Goal: Task Accomplishment & Management: Manage account settings

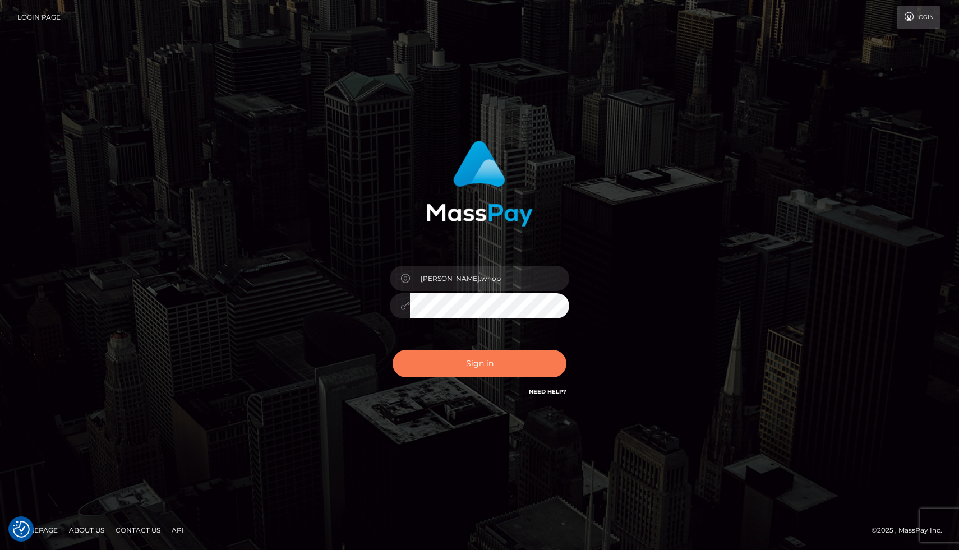
click at [478, 375] on button "Sign in" at bounding box center [479, 363] width 174 height 27
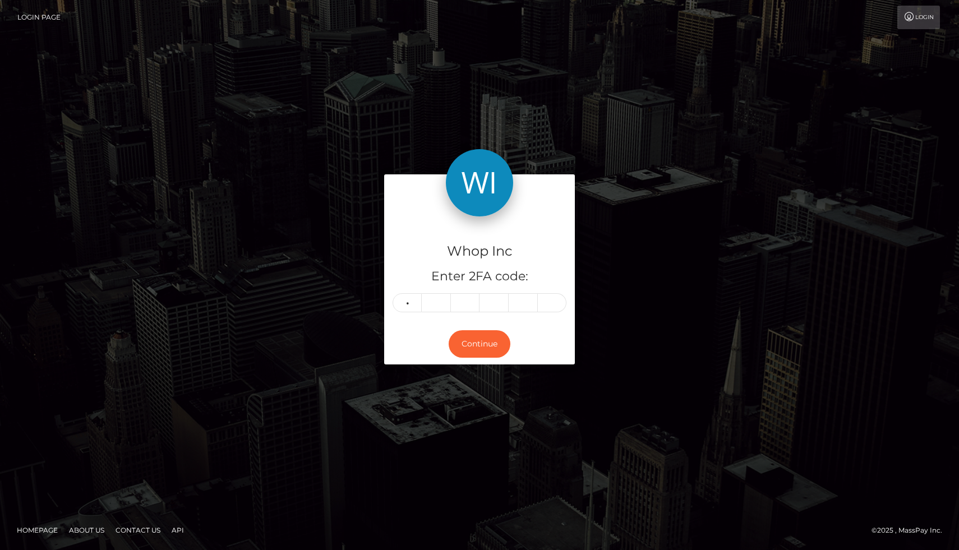
type input "1"
type input "4"
type input "6"
type input "7"
type input "0"
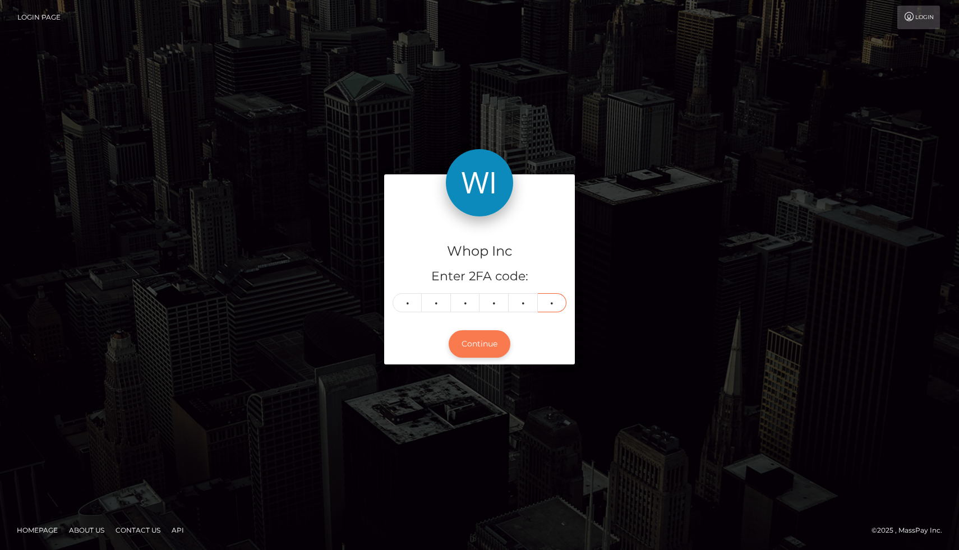
type input "9"
click at [483, 338] on button "Continue" at bounding box center [480, 343] width 62 height 27
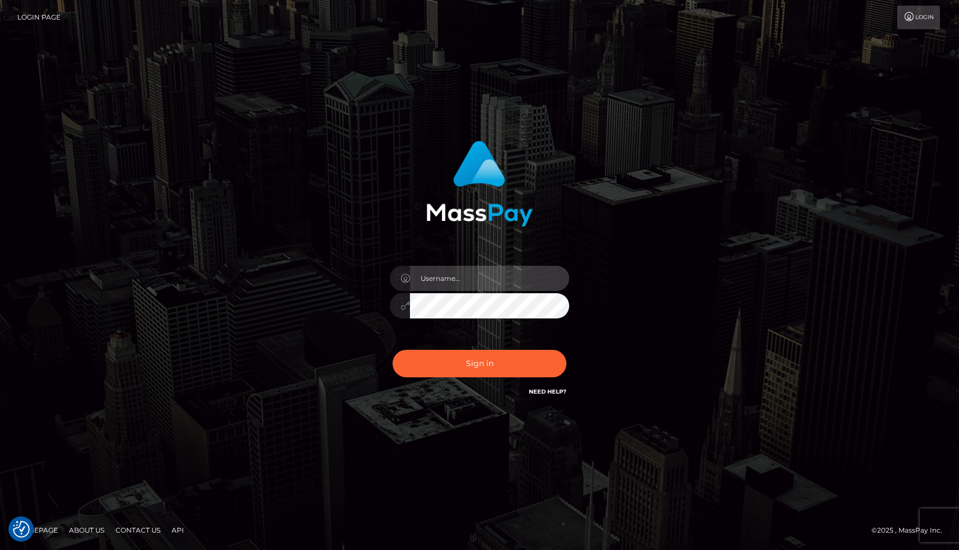
type input "joel.whop"
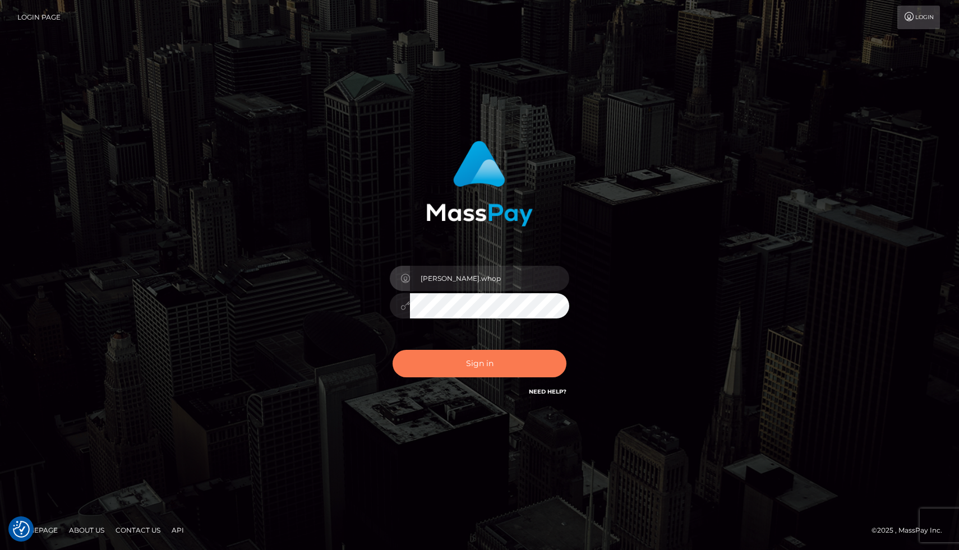
click at [456, 368] on button "Sign in" at bounding box center [479, 363] width 174 height 27
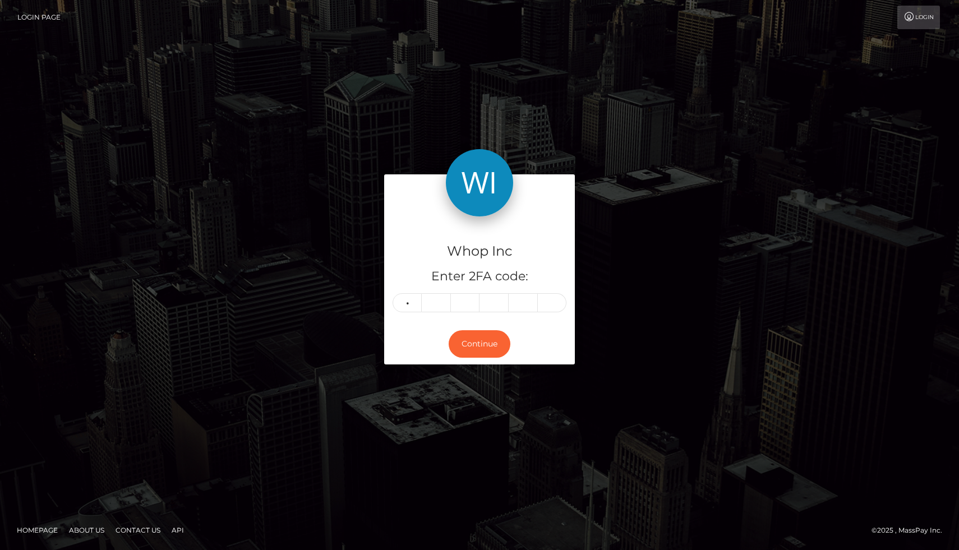
type input "2"
type input "6"
type input "1"
type input "3"
type input "4"
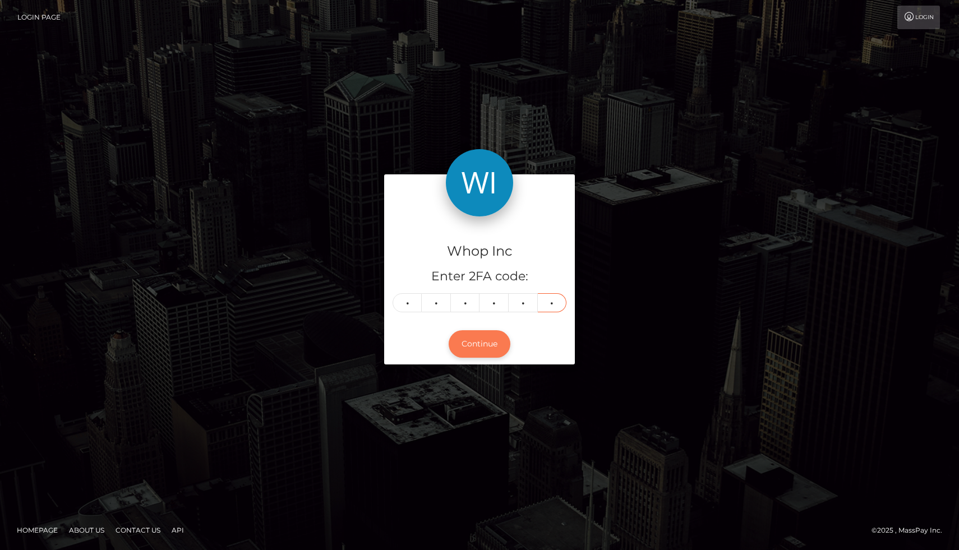
type input "7"
click at [497, 339] on button "Continue" at bounding box center [480, 343] width 62 height 27
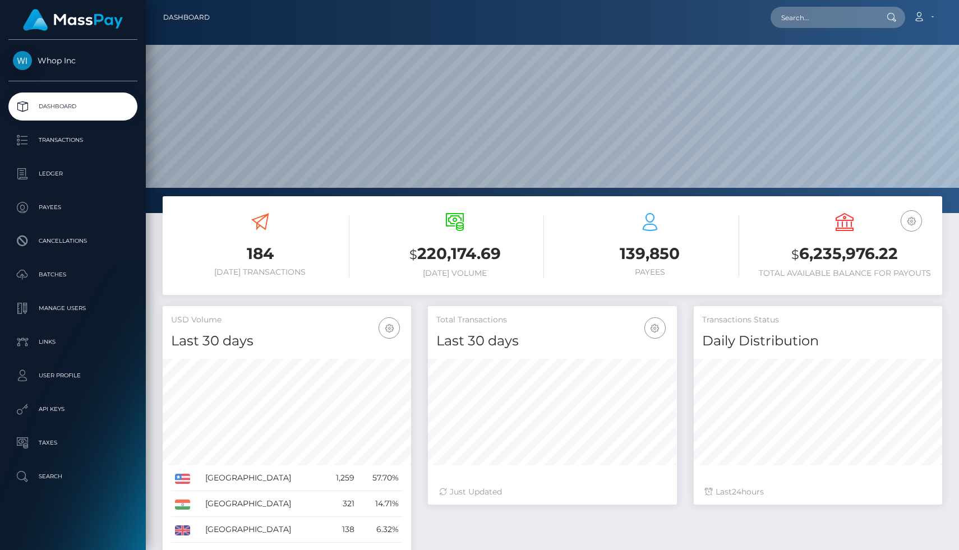
scroll to position [198, 248]
